Goal: Find specific page/section: Find specific page/section

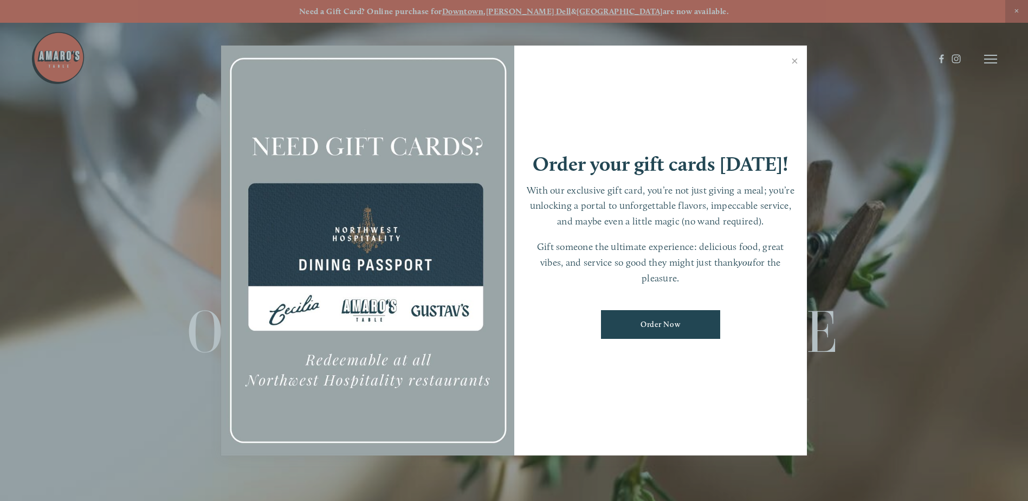
click at [795, 57] on link "Close" at bounding box center [794, 62] width 21 height 30
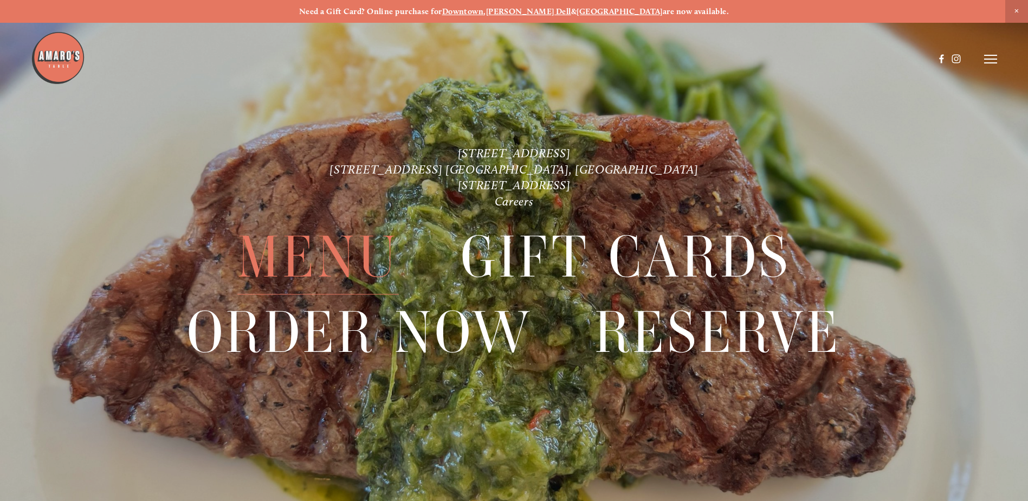
click at [293, 258] on span "Menu" at bounding box center [317, 257] width 161 height 74
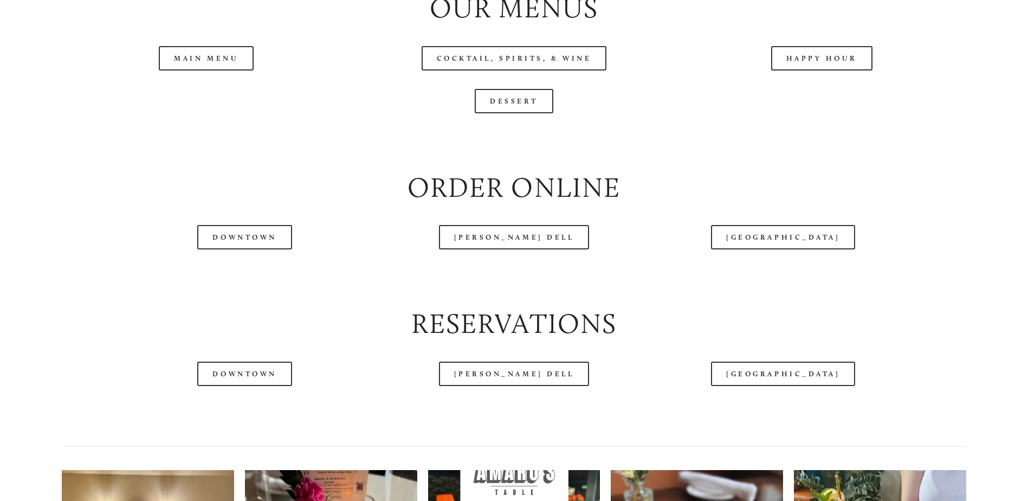
scroll to position [1336, 0]
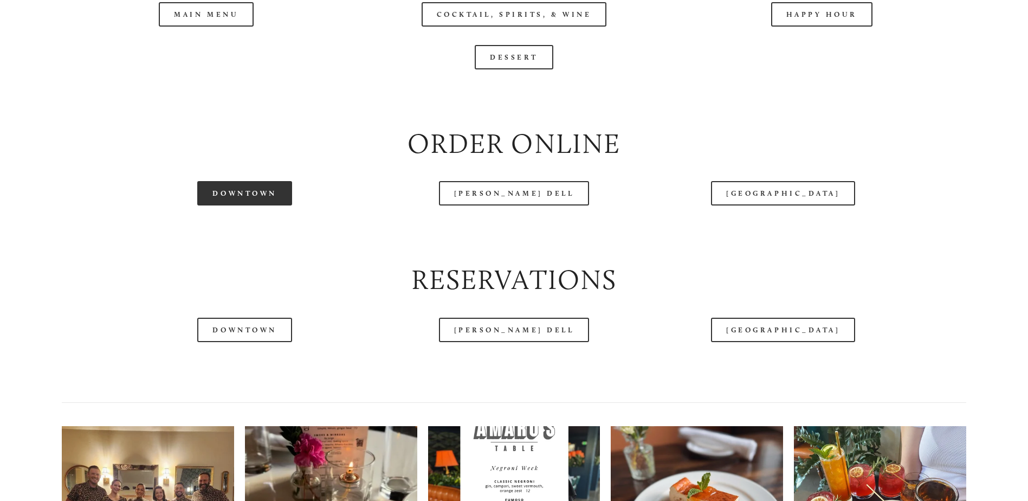
click at [260, 205] on link "Downtown" at bounding box center [244, 193] width 94 height 24
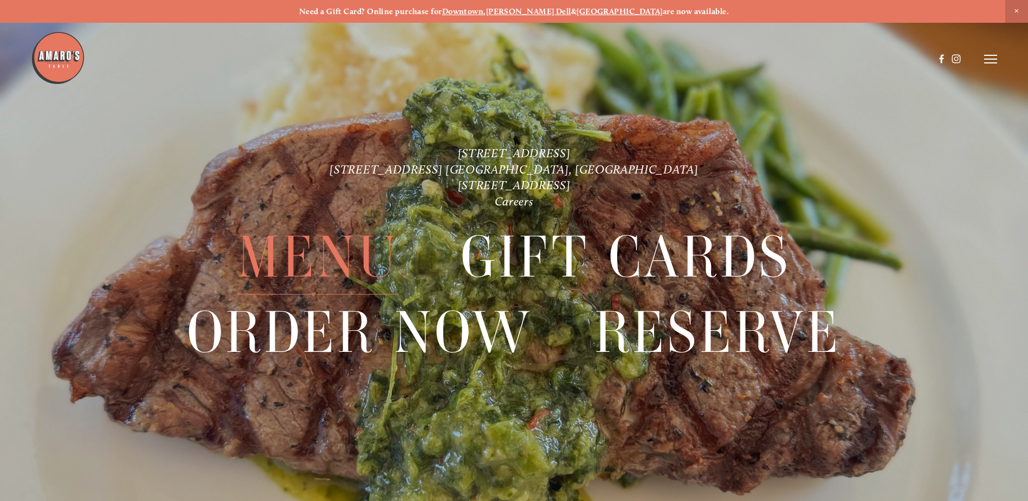
click at [361, 258] on span "Menu" at bounding box center [317, 257] width 161 height 74
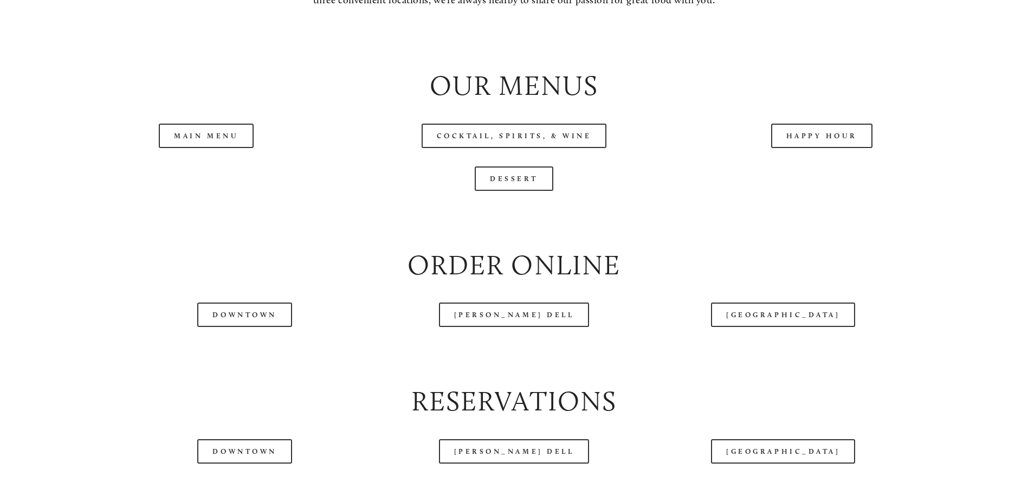
scroll to position [1230, 0]
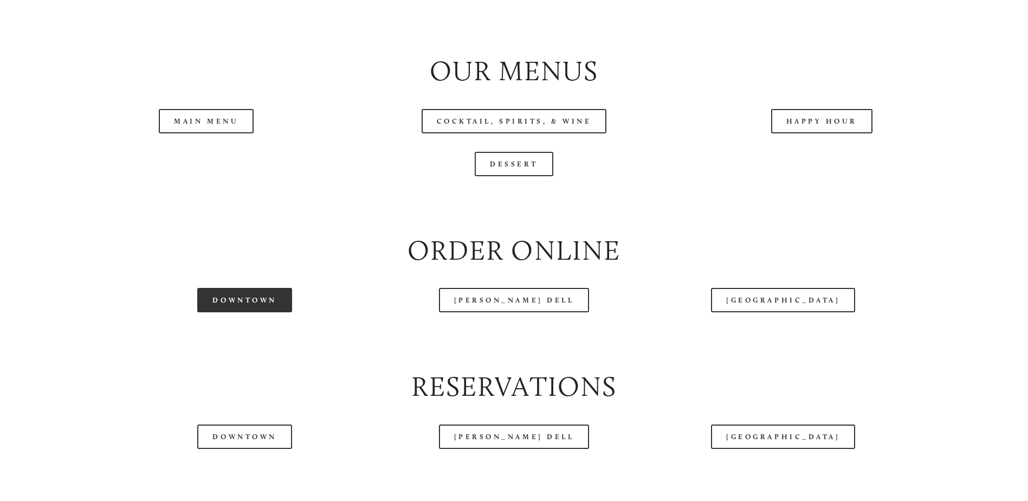
click at [228, 312] on link "Downtown" at bounding box center [244, 300] width 94 height 24
